Goal: Contribute content

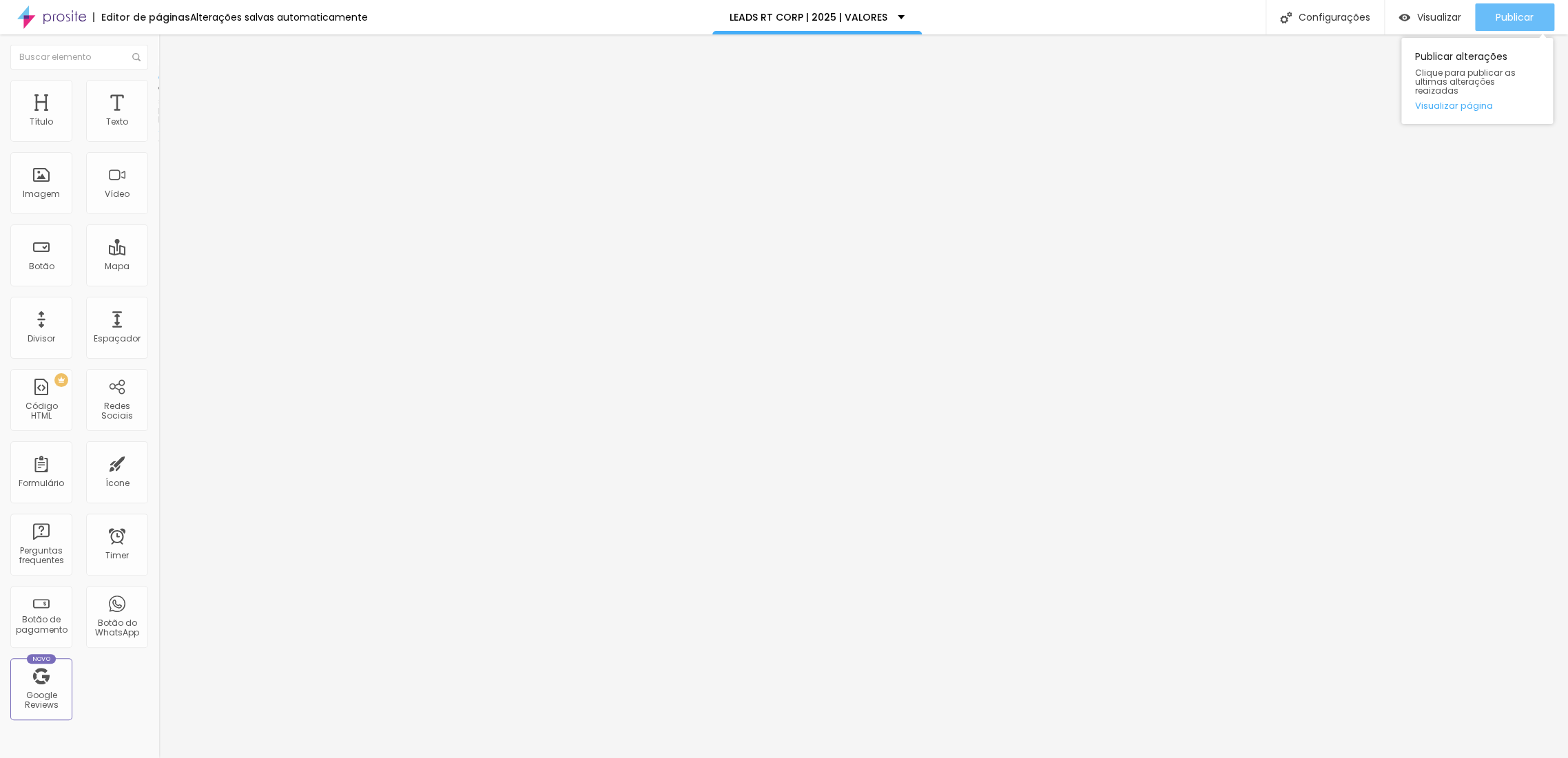
click at [1505, 11] on span "Publicar" at bounding box center [1514, 17] width 38 height 11
click at [1517, 20] on span "Publicar" at bounding box center [1514, 17] width 38 height 11
click at [1532, 20] on span "Publicar" at bounding box center [1514, 17] width 38 height 11
